Goal: Transaction & Acquisition: Purchase product/service

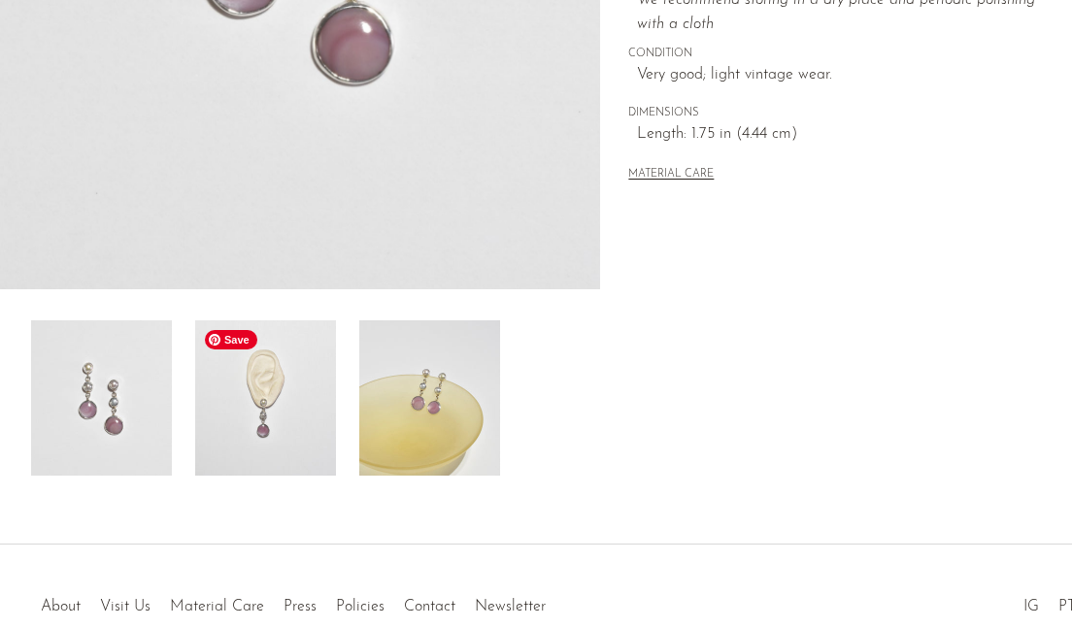
click at [293, 423] on img at bounding box center [265, 397] width 141 height 155
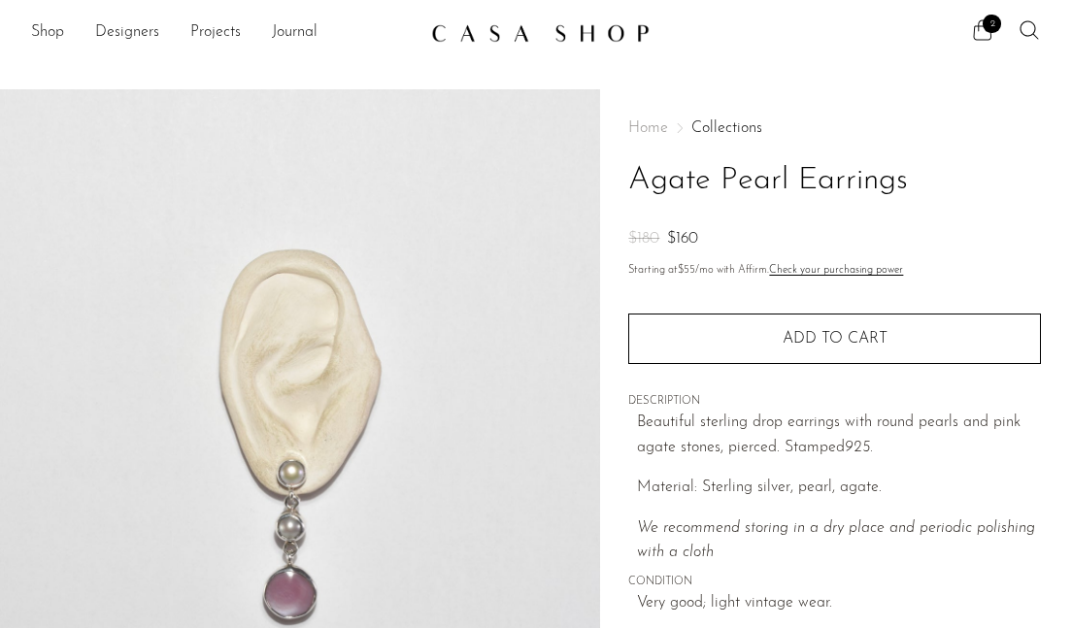
click at [985, 19] on span "2" at bounding box center [991, 24] width 18 height 18
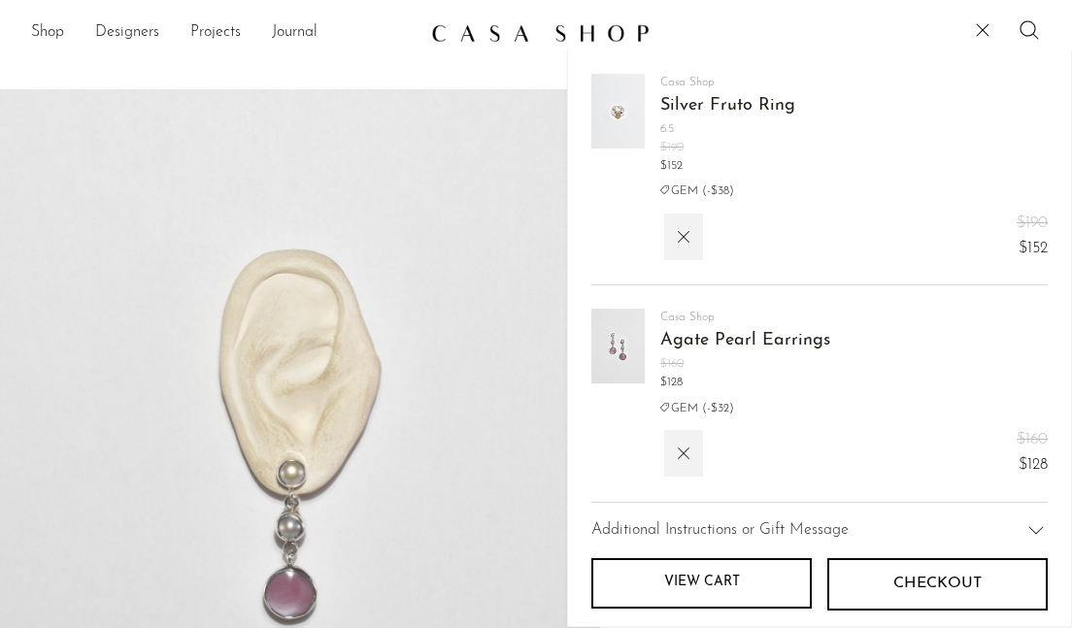
click at [633, 105] on img at bounding box center [617, 111] width 53 height 75
click at [694, 101] on link "Silver Fruto Ring" at bounding box center [727, 105] width 135 height 17
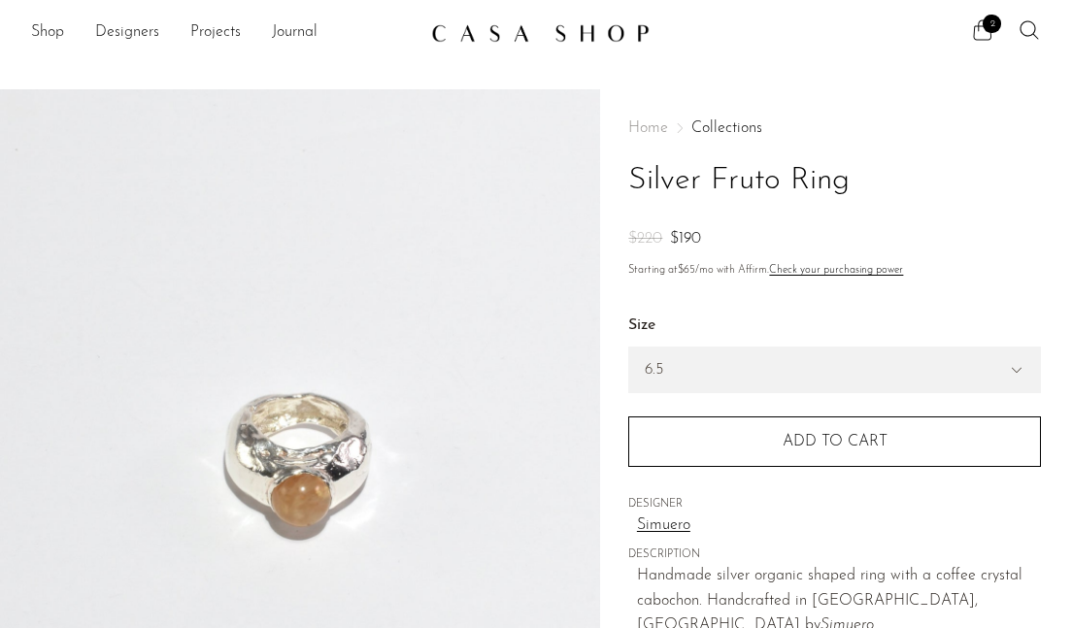
click at [984, 30] on icon at bounding box center [982, 29] width 23 height 23
